Goal: Navigation & Orientation: Find specific page/section

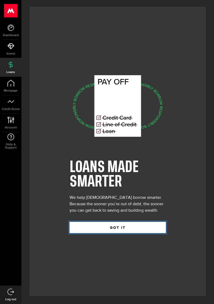
click at [124, 233] on button "GOT IT" at bounding box center [118, 227] width 96 height 11
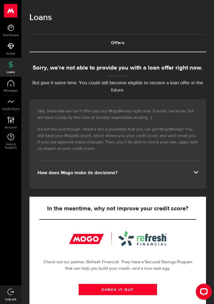
click at [6, 44] on link "Invest" at bounding box center [10, 49] width 21 height 18
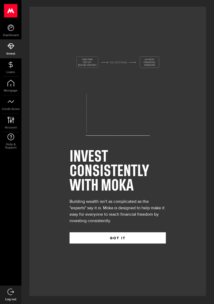
scroll to position [8, 0]
click at [9, 28] on icon at bounding box center [11, 27] width 7 height 7
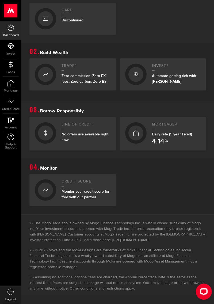
scroll to position [218, 0]
click at [206, 300] on button "Open LiveChat chat widget" at bounding box center [204, 292] width 16 height 16
